Goal: Transaction & Acquisition: Purchase product/service

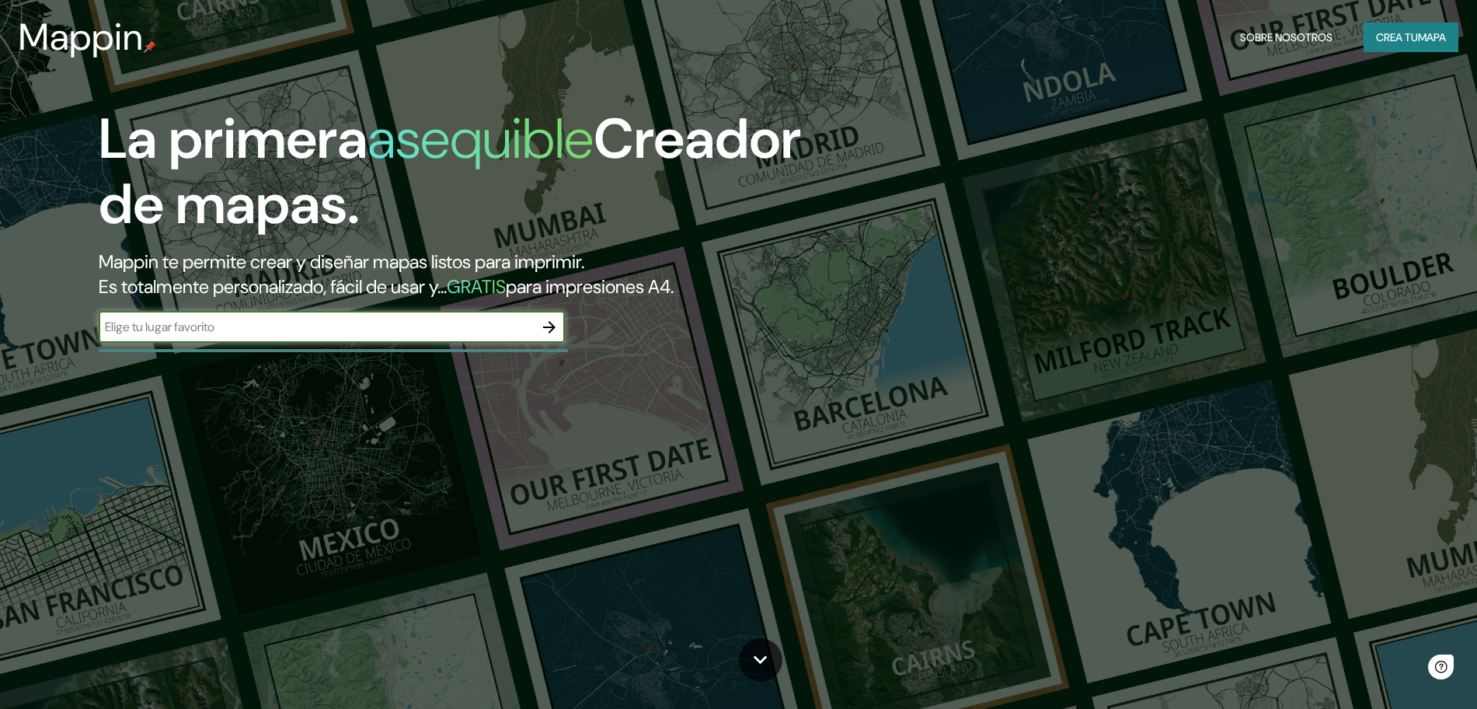
click at [499, 326] on input "text" at bounding box center [316, 327] width 435 height 18
type input "[GEOGRAPHIC_DATA]"
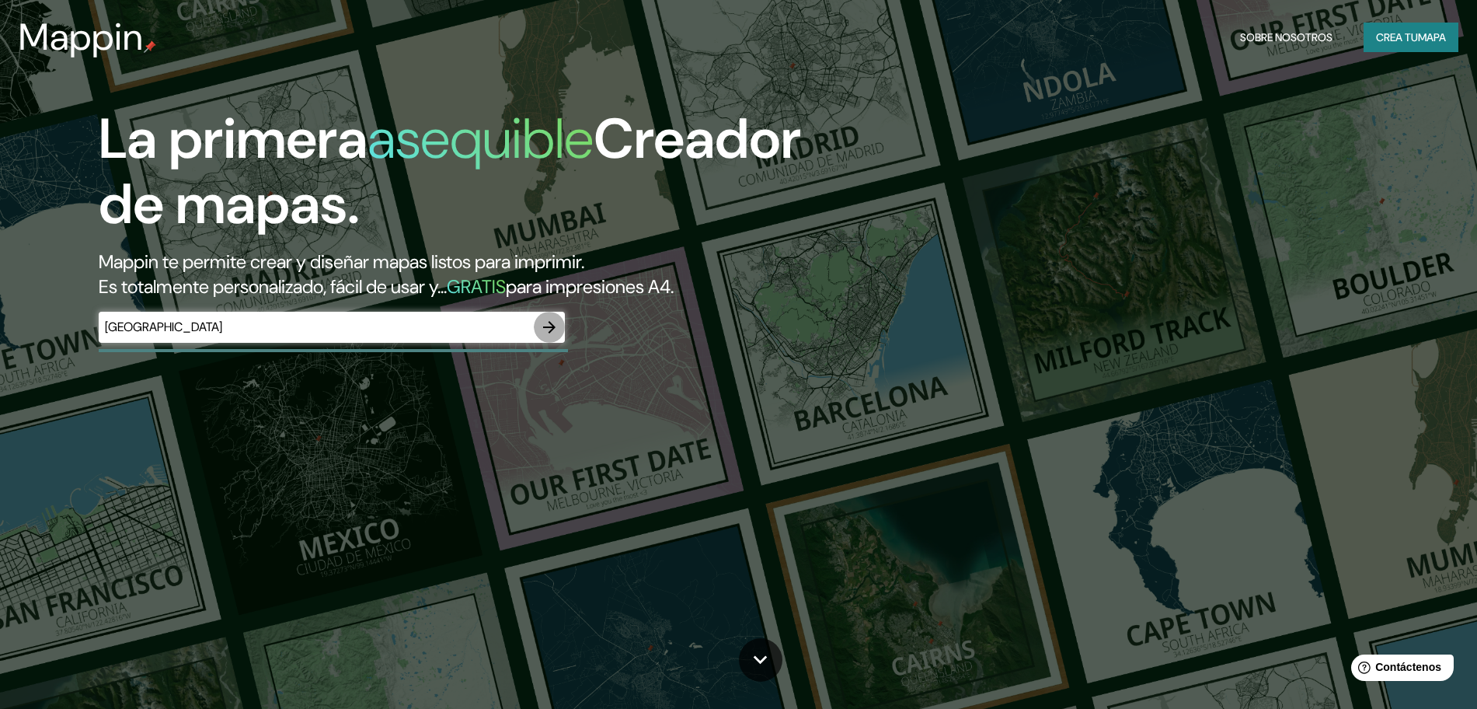
click at [556, 328] on icon "button" at bounding box center [549, 327] width 19 height 19
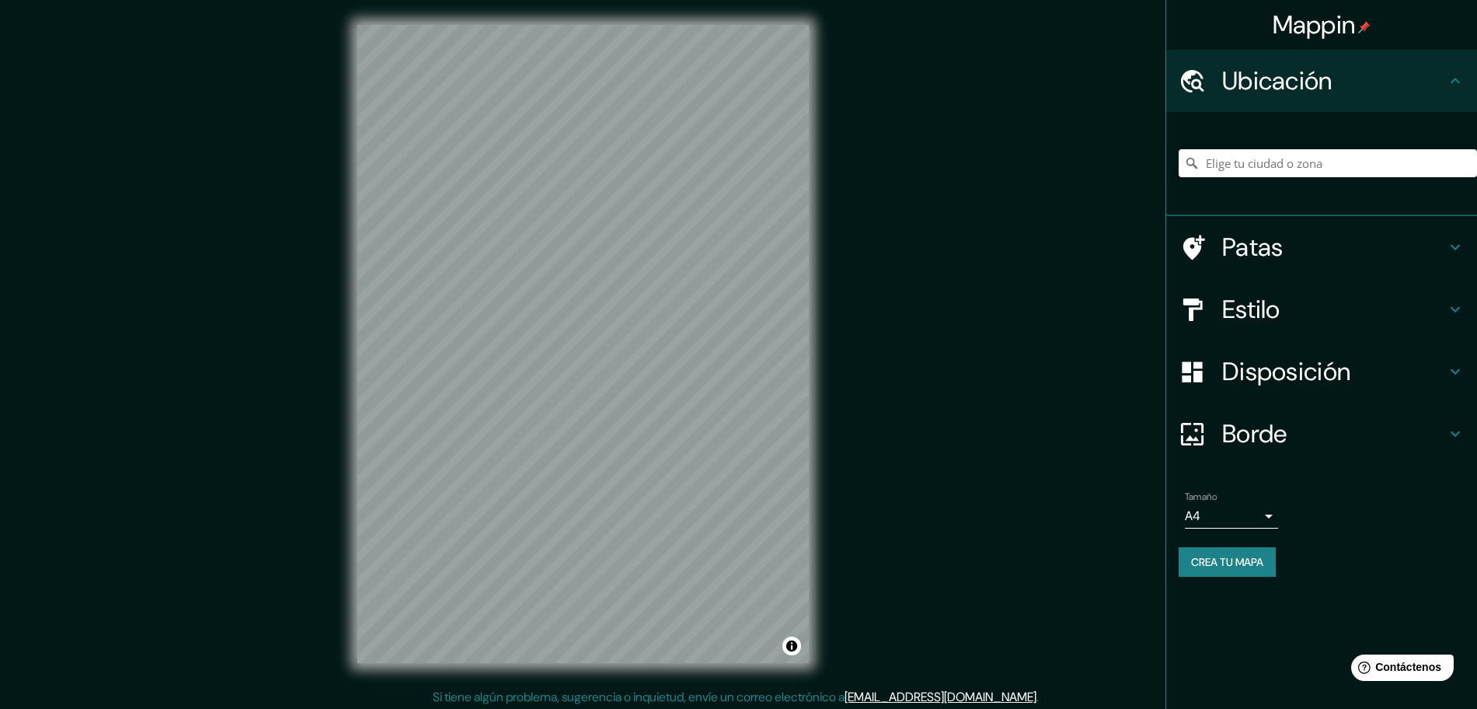
click at [1282, 251] on font "Patas" at bounding box center [1253, 247] width 61 height 33
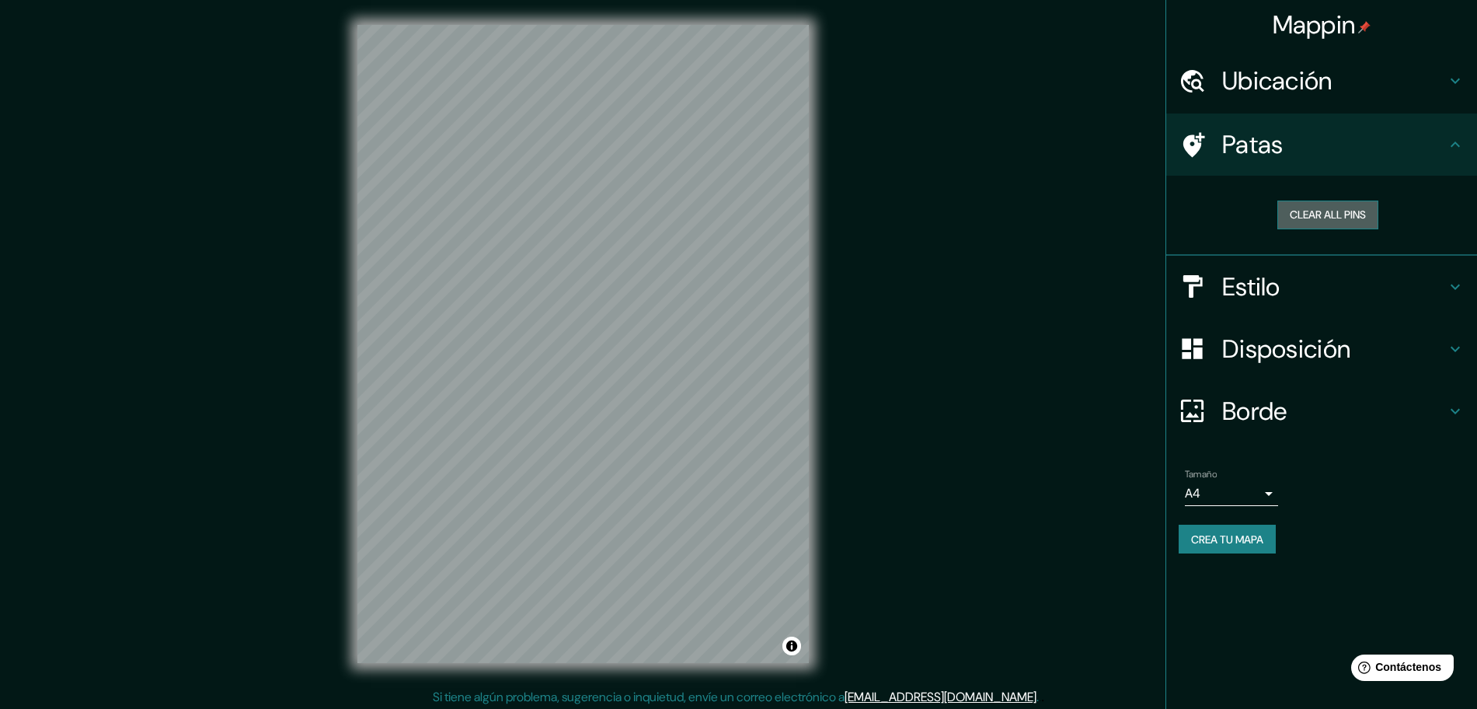
click at [1309, 217] on button "Clear all pins" at bounding box center [1328, 215] width 101 height 29
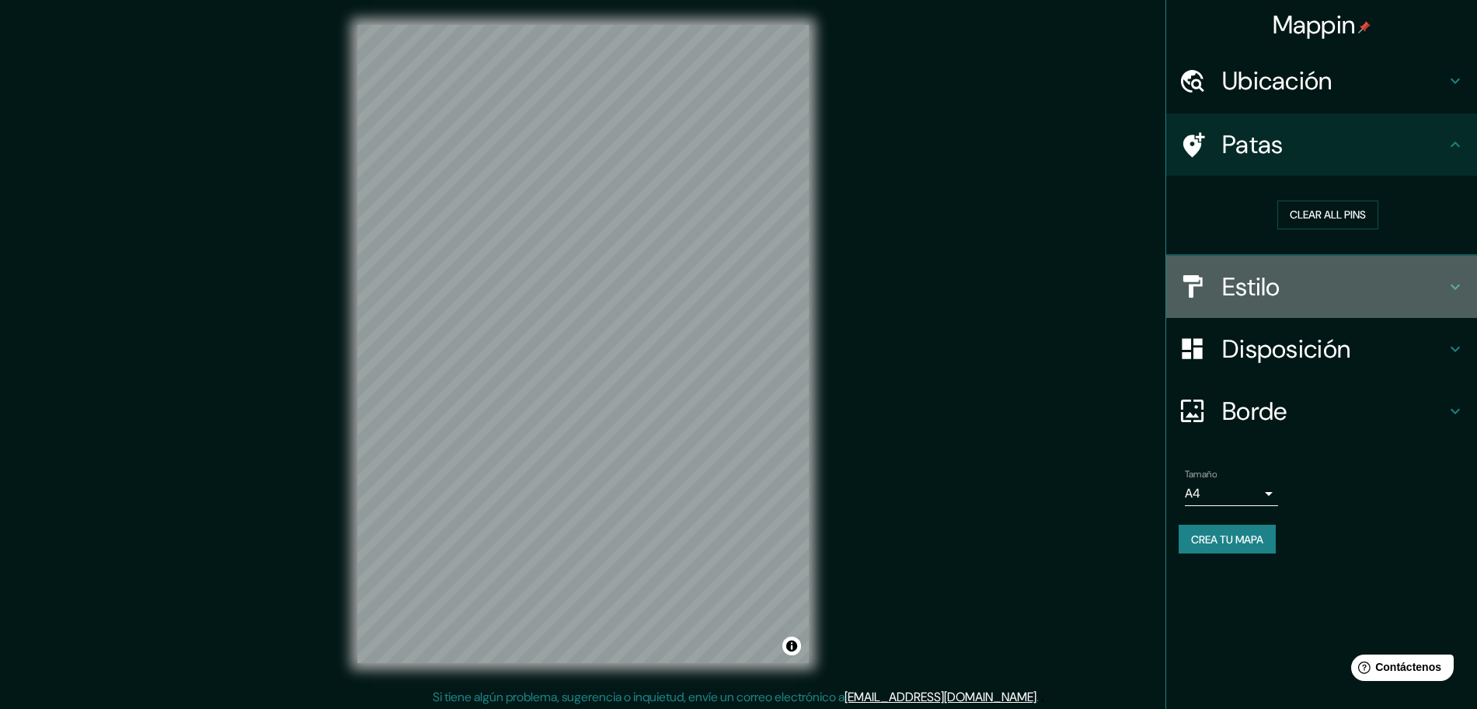
click at [1254, 291] on font "Estilo" at bounding box center [1252, 286] width 58 height 33
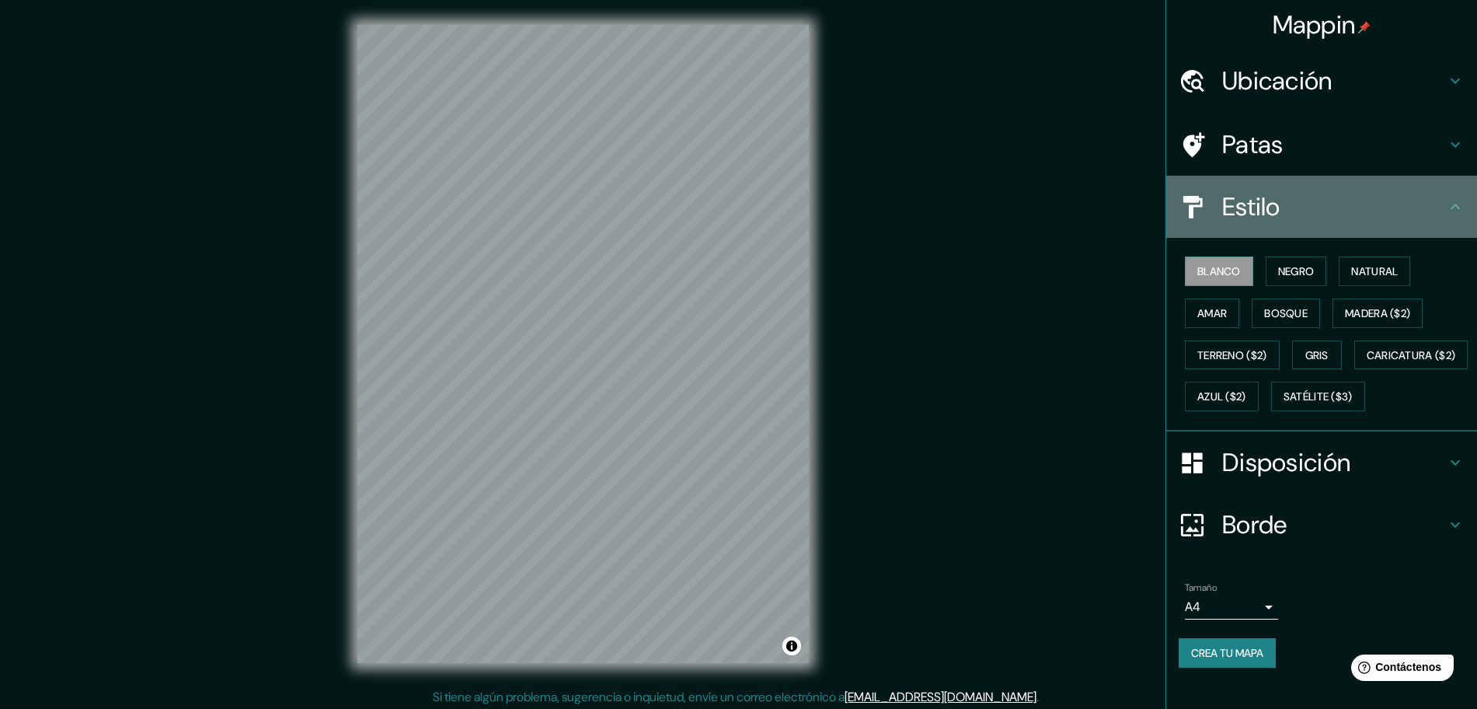
click at [1223, 220] on font "Estilo" at bounding box center [1252, 206] width 58 height 33
click at [1442, 218] on div "Estilo" at bounding box center [1322, 207] width 311 height 62
click at [1446, 212] on icon at bounding box center [1455, 206] width 19 height 19
click at [1446, 200] on icon at bounding box center [1455, 206] width 19 height 19
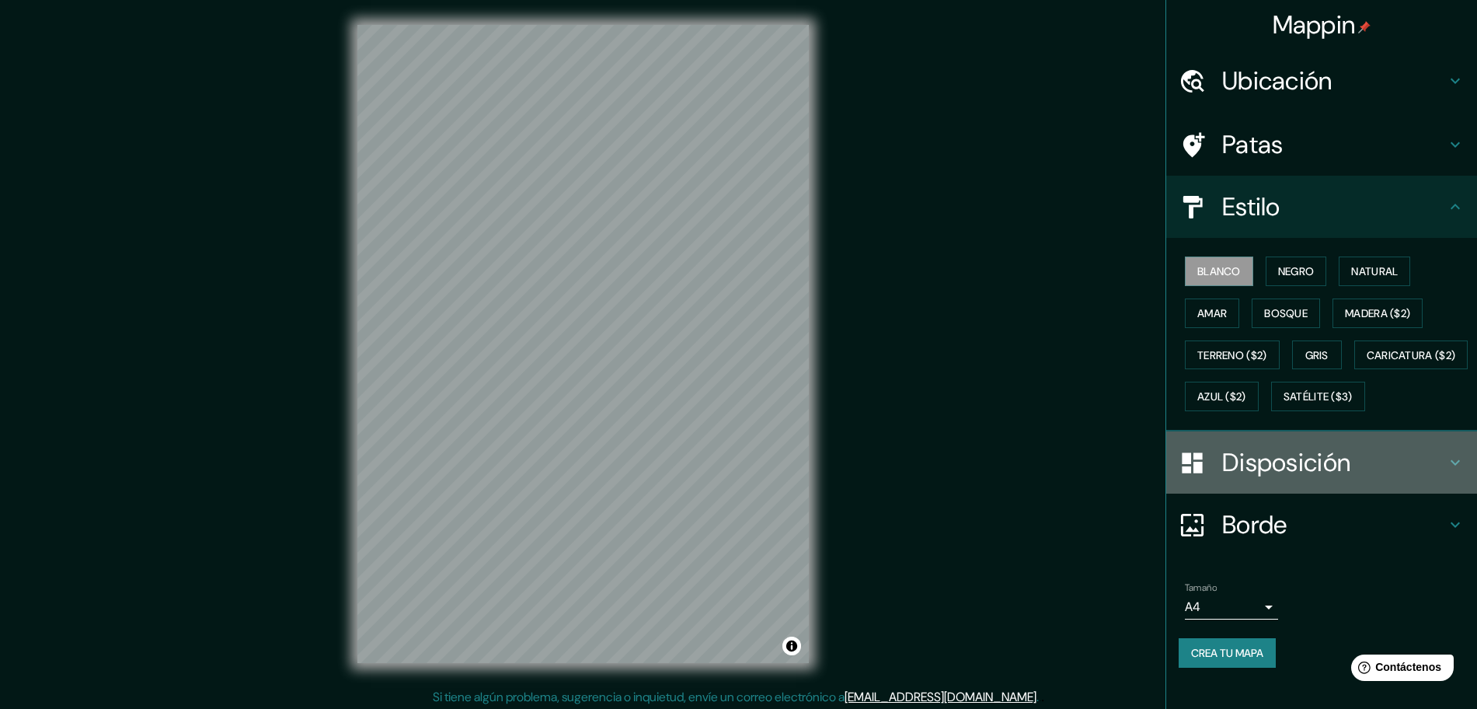
click at [1223, 479] on font "Disposición" at bounding box center [1287, 462] width 128 height 33
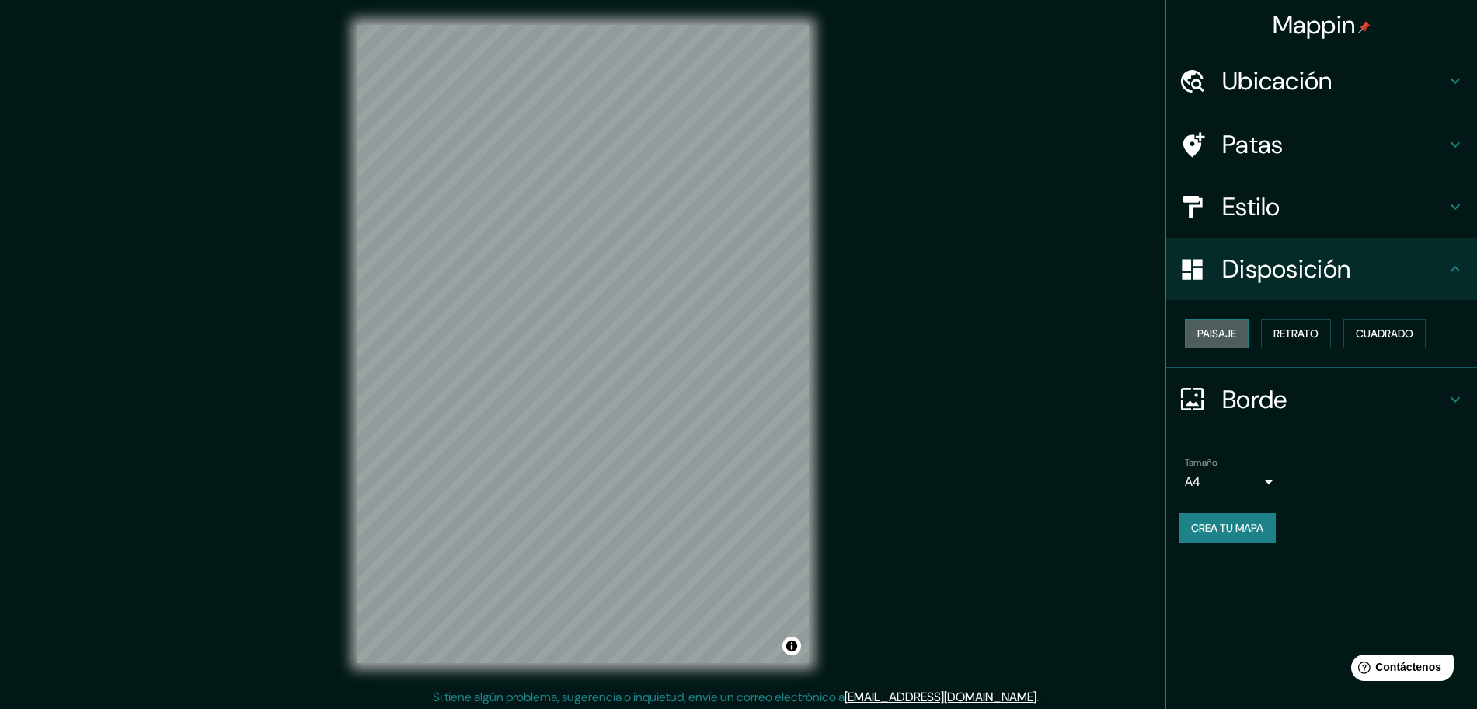
click at [1226, 331] on font "Paisaje" at bounding box center [1217, 333] width 39 height 14
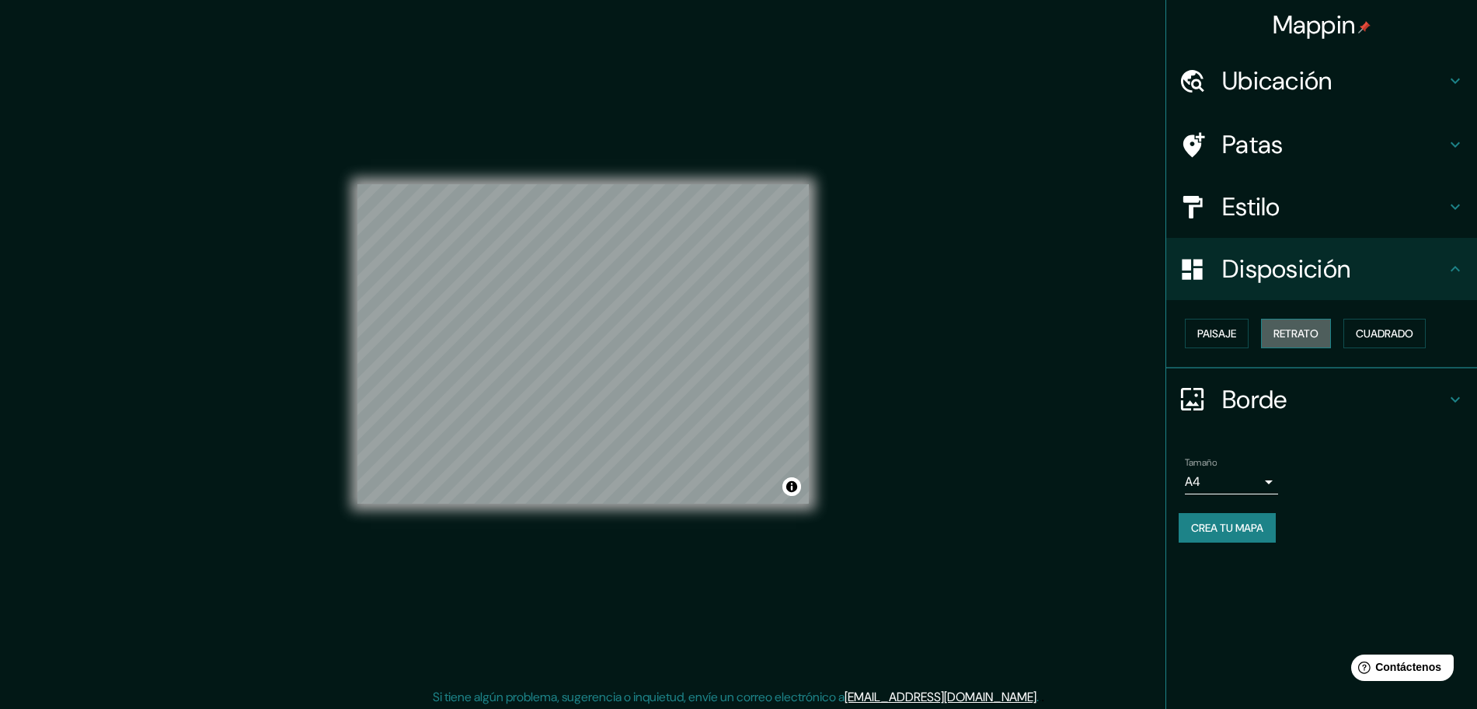
click at [1319, 337] on font "Retrato" at bounding box center [1296, 333] width 45 height 14
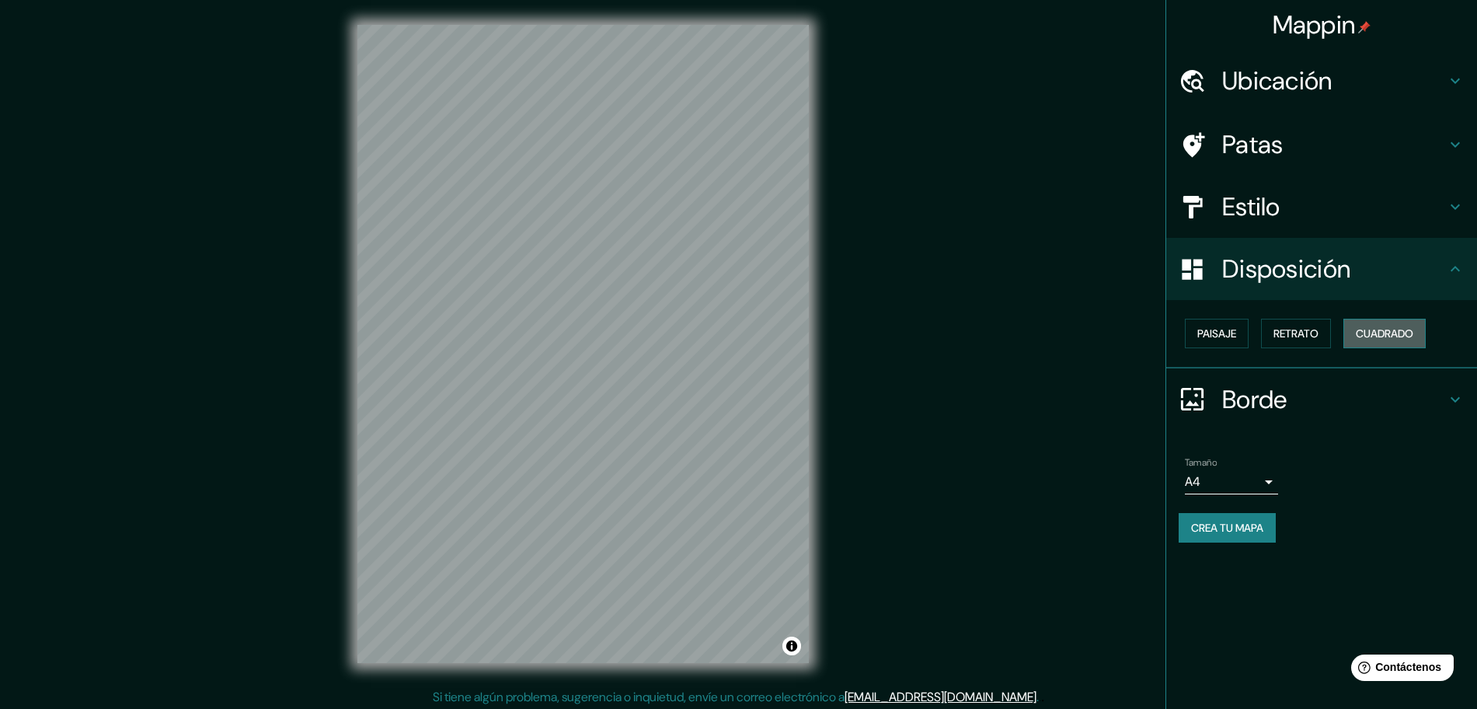
click at [1368, 330] on font "Cuadrado" at bounding box center [1385, 333] width 58 height 14
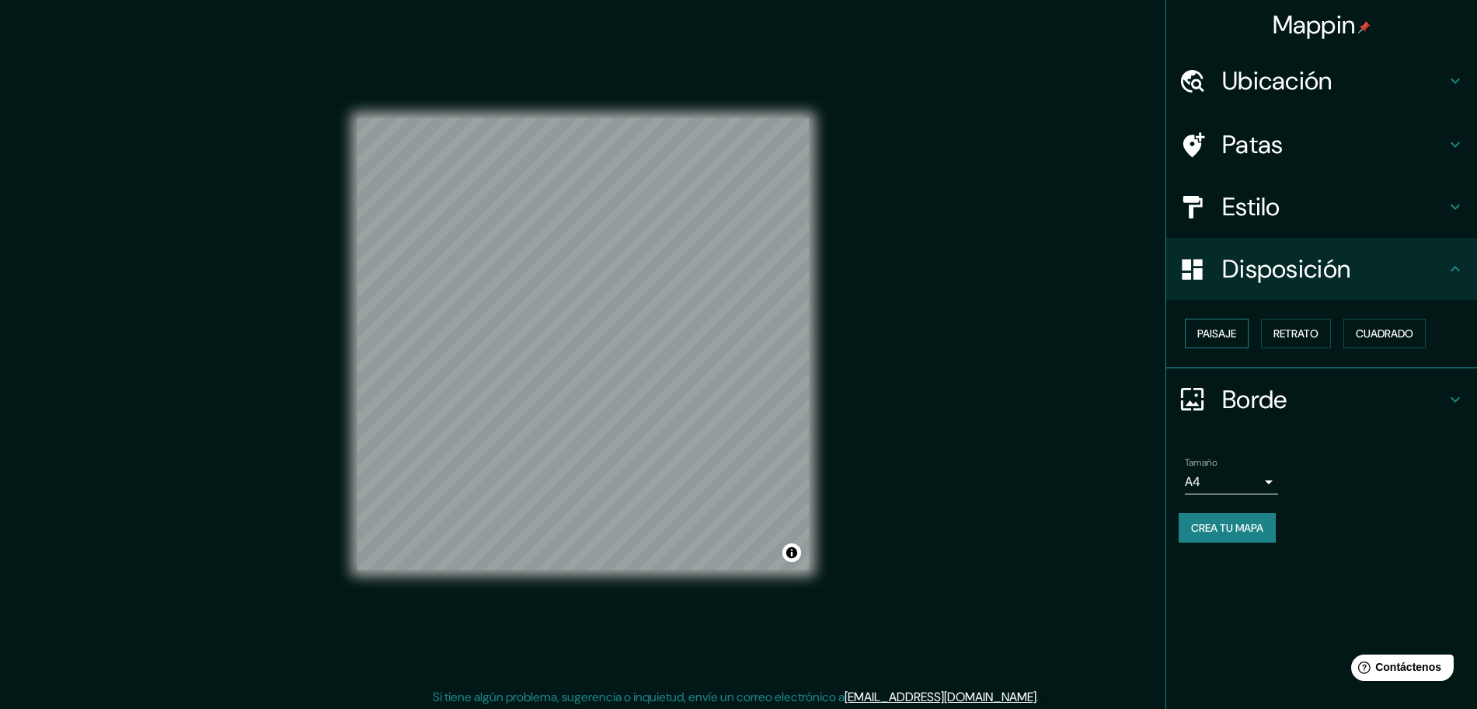
drag, startPoint x: 1213, startPoint y: 310, endPoint x: 1206, endPoint y: 331, distance: 22.1
click at [1212, 310] on div "Paisaje Retrato Cuadrado" at bounding box center [1322, 334] width 311 height 68
click at [1206, 331] on font "Paisaje" at bounding box center [1217, 333] width 39 height 14
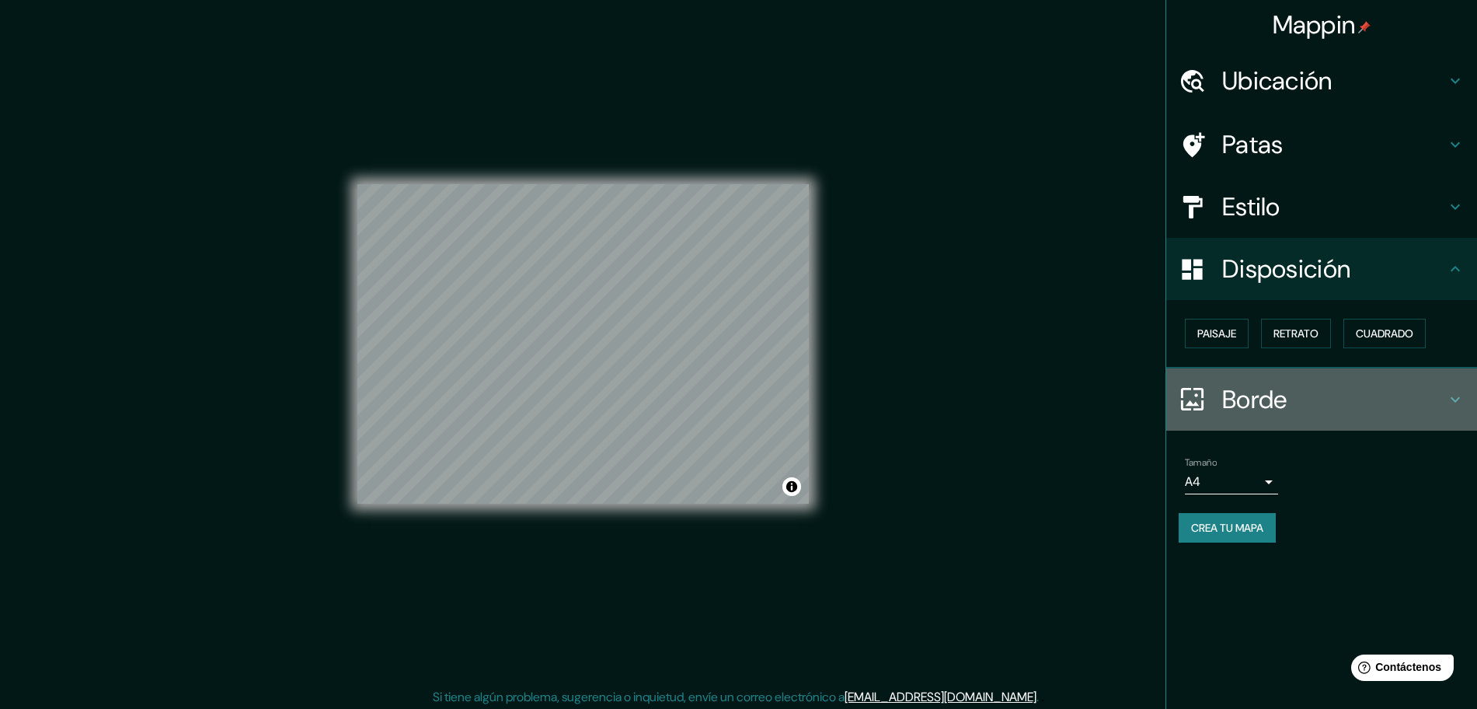
click at [1264, 389] on font "Borde" at bounding box center [1255, 399] width 65 height 33
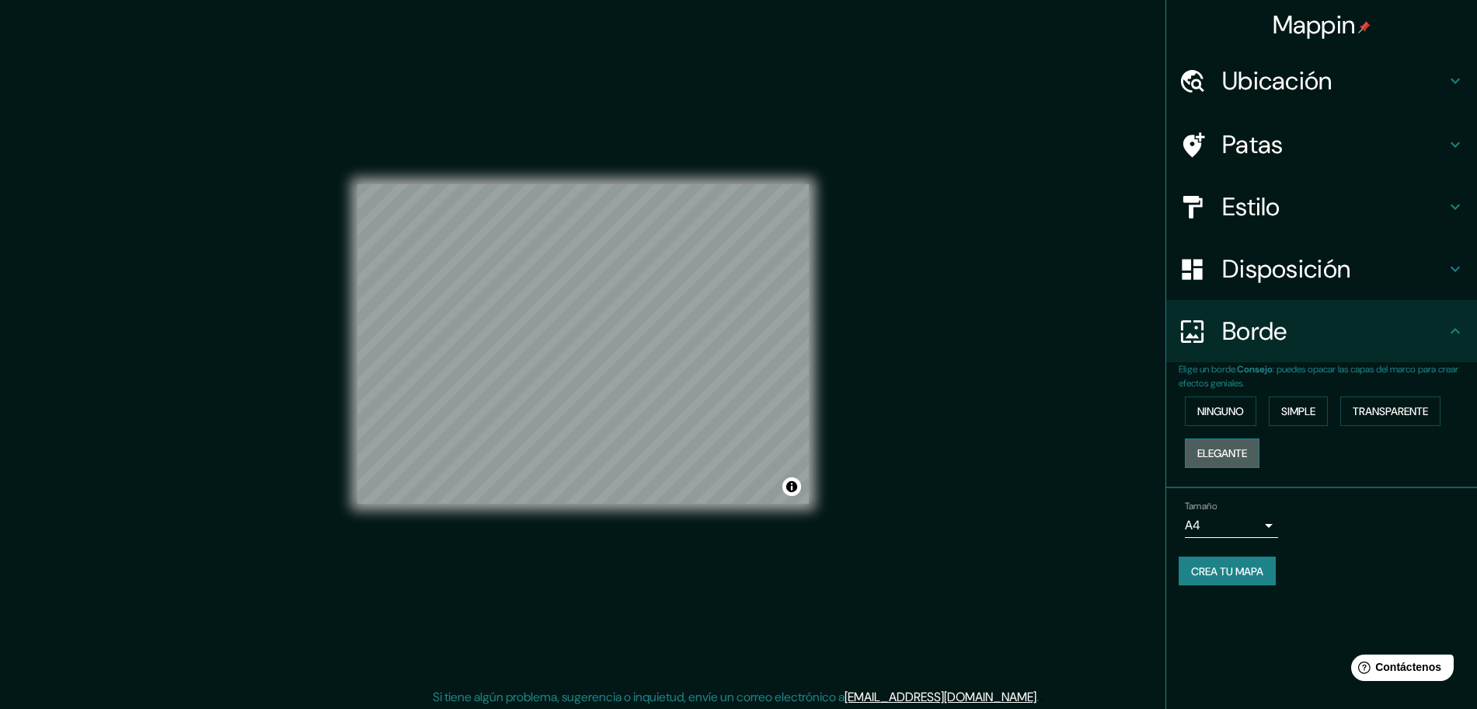
click at [1223, 449] on font "Elegante" at bounding box center [1223, 453] width 50 height 14
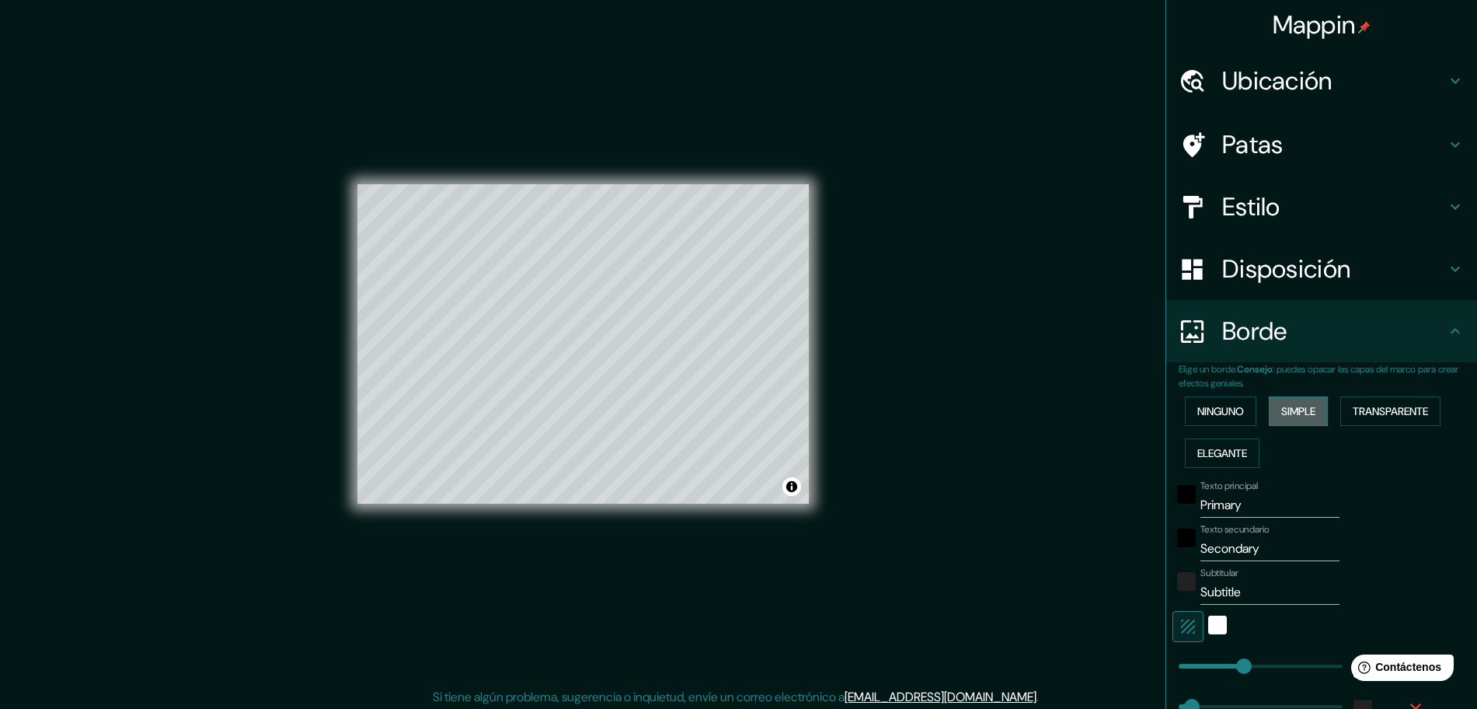
click at [1292, 417] on font "Simple" at bounding box center [1299, 411] width 34 height 14
click at [1342, 403] on button "Transparente" at bounding box center [1391, 411] width 100 height 30
click at [1206, 406] on font "Ninguno" at bounding box center [1221, 411] width 47 height 14
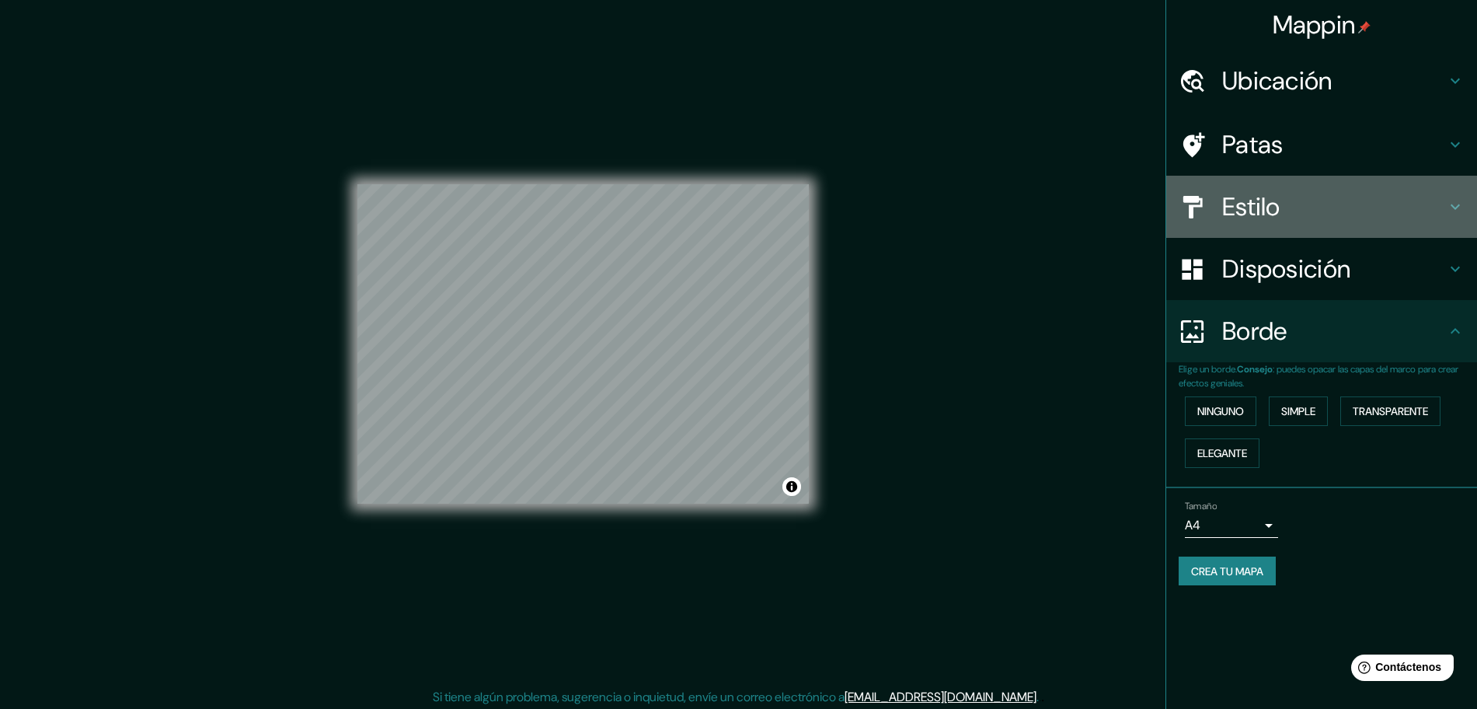
click at [1261, 221] on font "Estilo" at bounding box center [1252, 206] width 58 height 33
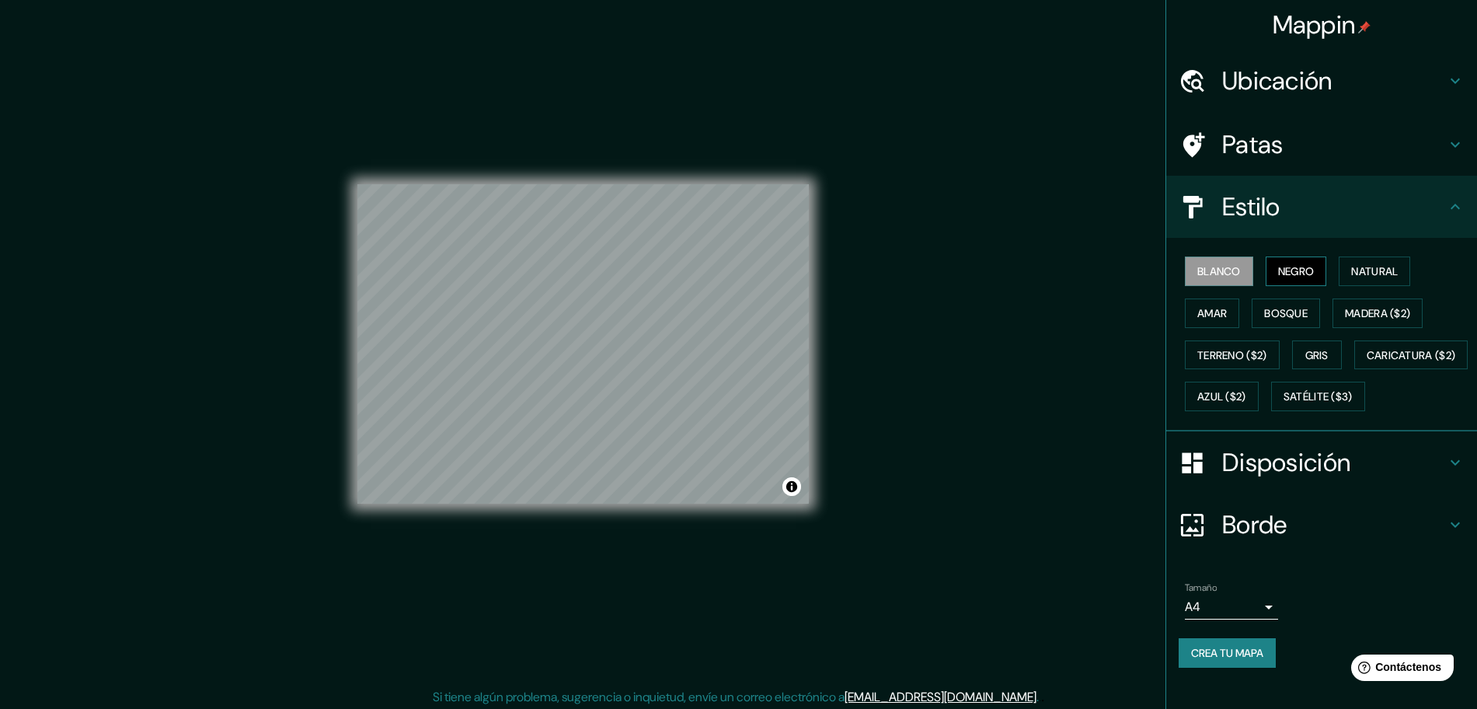
click at [1283, 272] on font "Negro" at bounding box center [1296, 271] width 37 height 14
click at [1380, 274] on font "Natural" at bounding box center [1375, 271] width 47 height 14
click at [1219, 312] on button "Amar" at bounding box center [1212, 313] width 54 height 30
click at [1252, 312] on button "Bosque" at bounding box center [1286, 313] width 68 height 30
click at [1352, 316] on font "Madera ($2)" at bounding box center [1377, 313] width 65 height 14
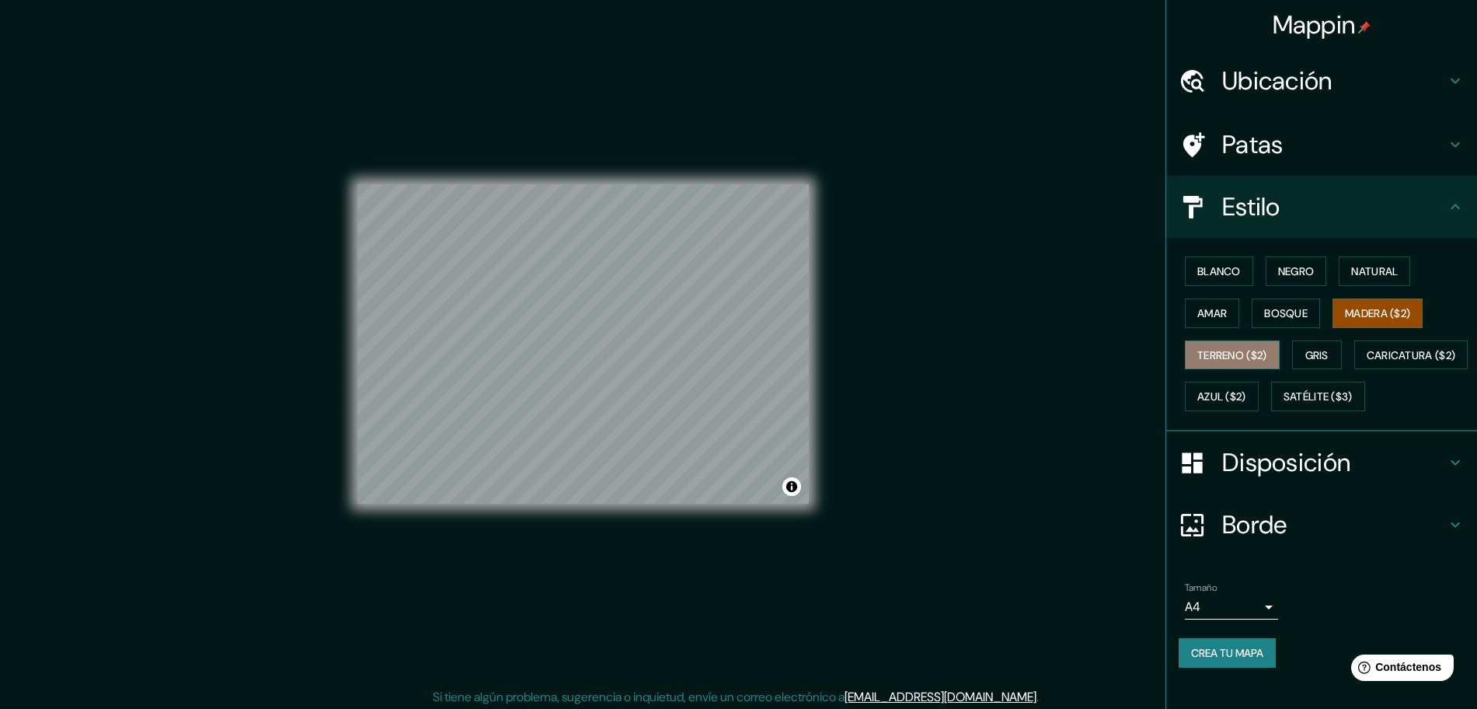
click at [1229, 358] on font "Terreno ($2)" at bounding box center [1233, 355] width 70 height 14
click at [1306, 355] on font "Gris" at bounding box center [1317, 355] width 23 height 14
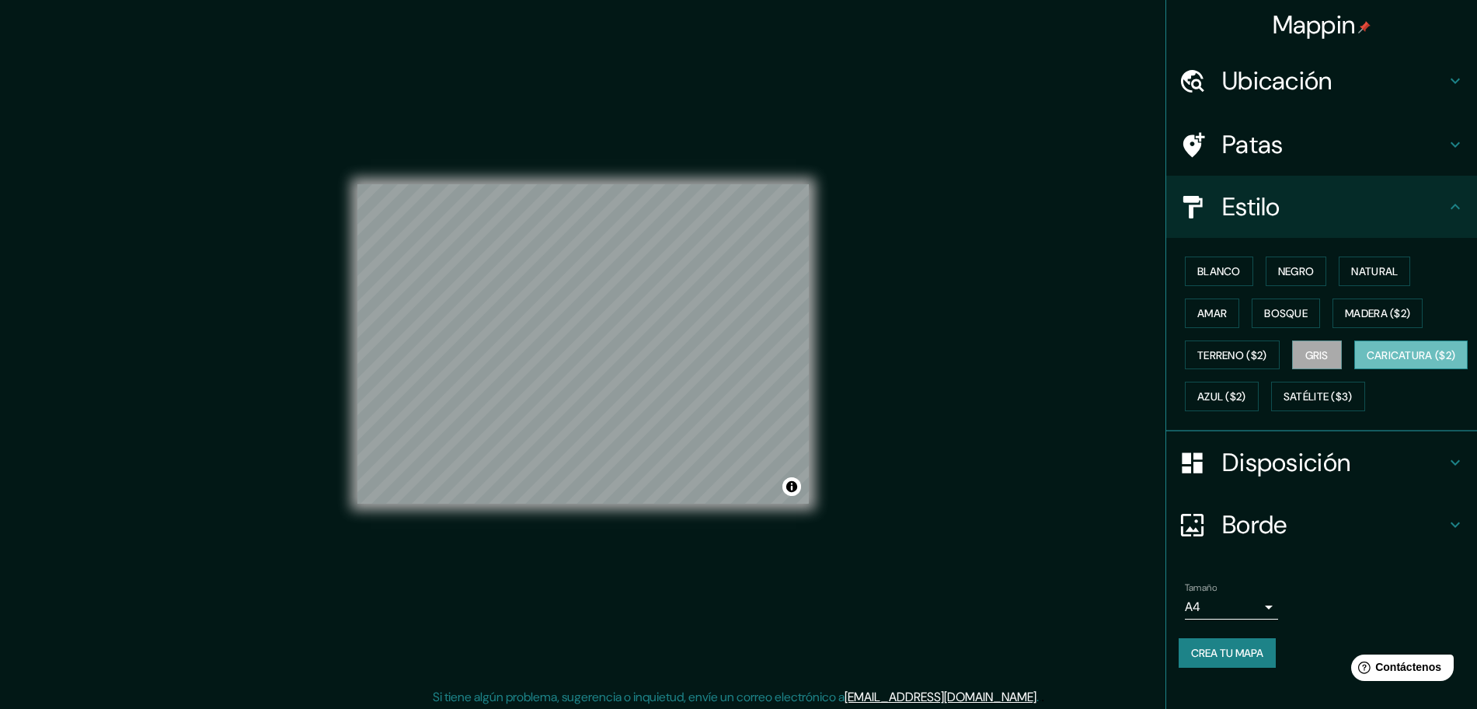
click at [1367, 362] on font "Caricatura ($2)" at bounding box center [1411, 355] width 89 height 14
click at [1317, 358] on font "Gris" at bounding box center [1317, 355] width 23 height 14
